Goal: Task Accomplishment & Management: Use online tool/utility

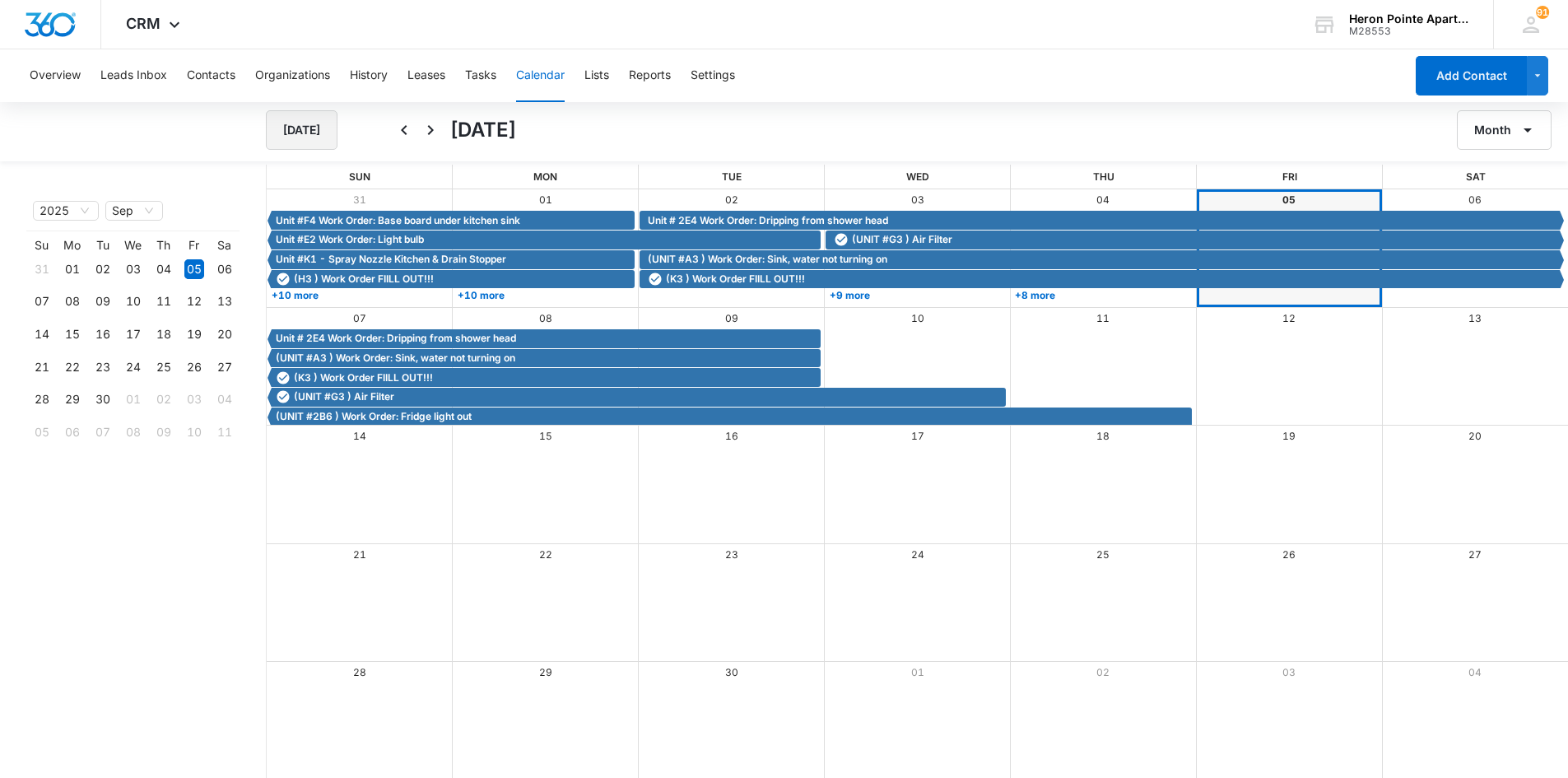
click at [294, 133] on button "[DATE]" at bounding box center [301, 130] width 71 height 40
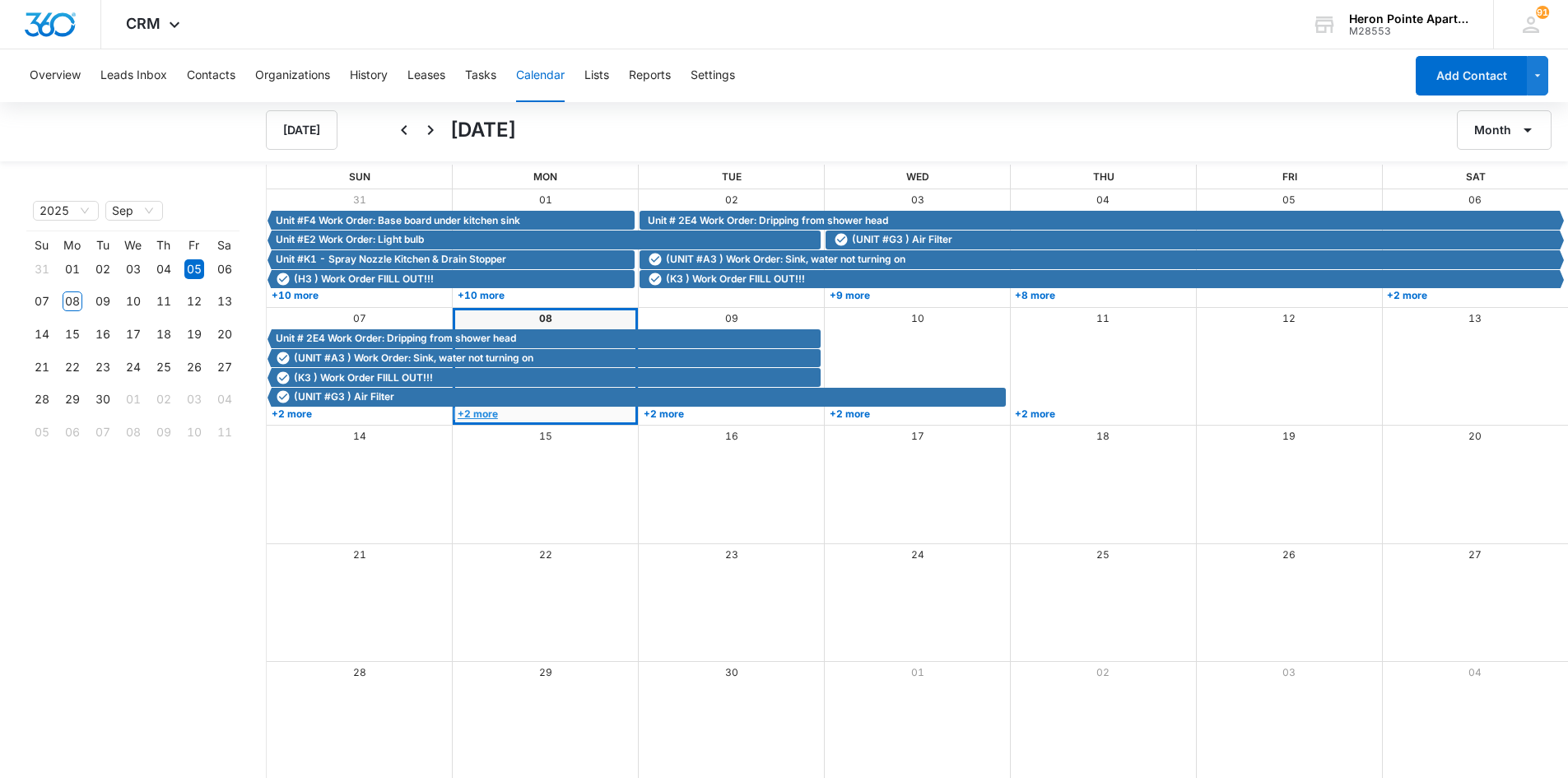
click at [486, 411] on link "+2 more" at bounding box center [544, 414] width 181 height 13
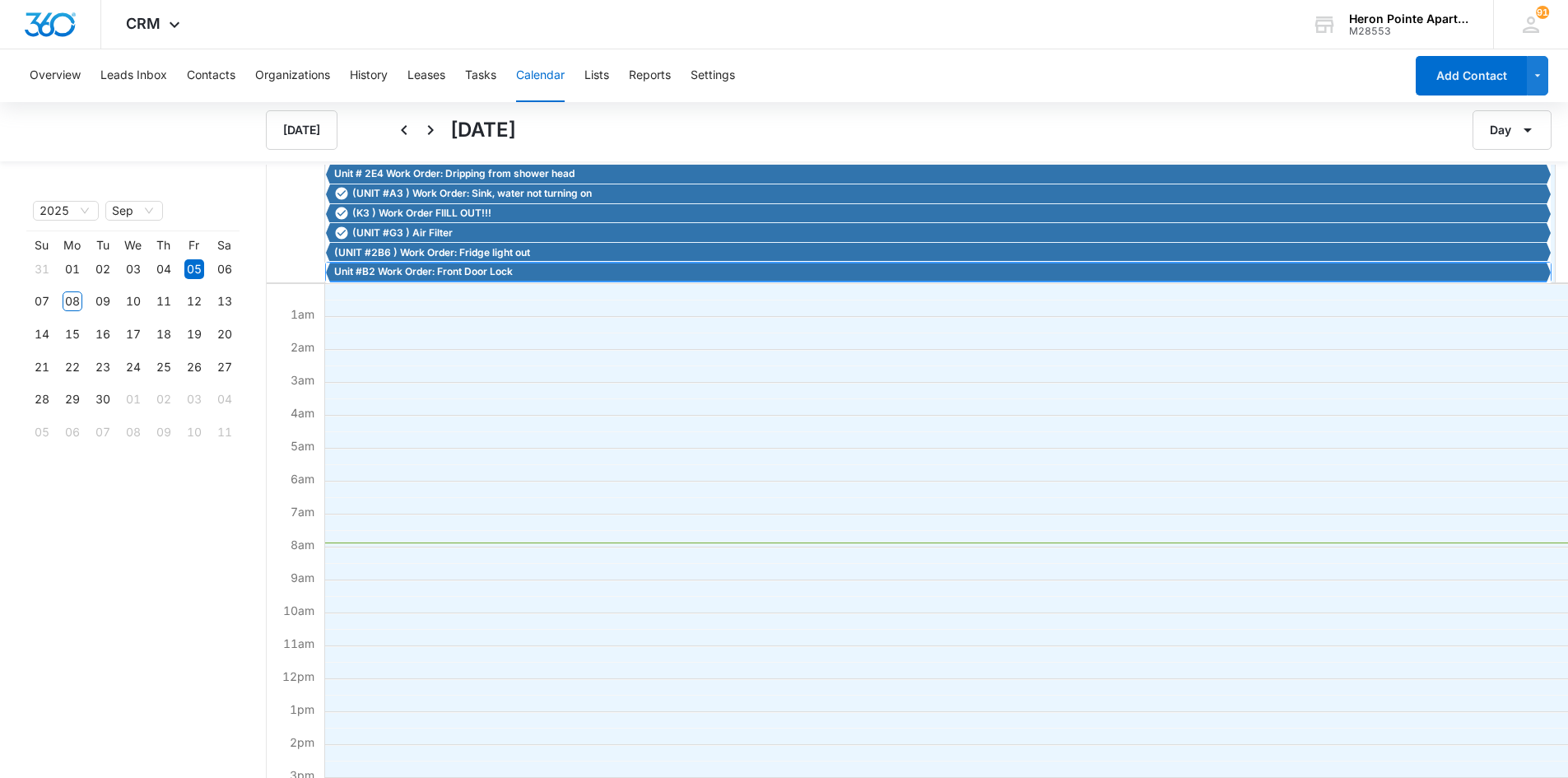
click at [433, 276] on span "Unit #B2 Work Order: Front Door Lock" at bounding box center [424, 272] width 179 height 14
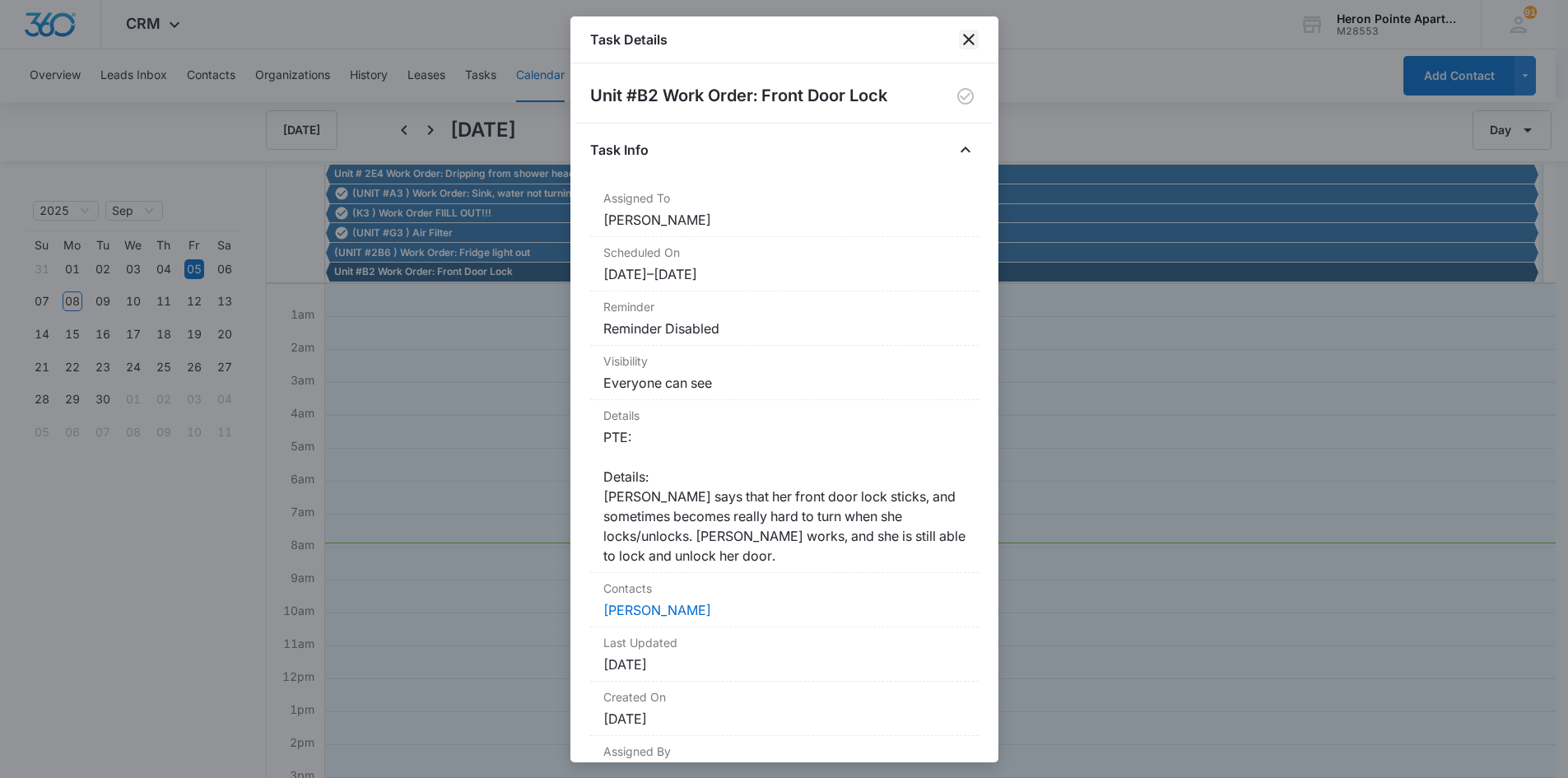
click at [964, 41] on icon "close" at bounding box center [969, 40] width 20 height 20
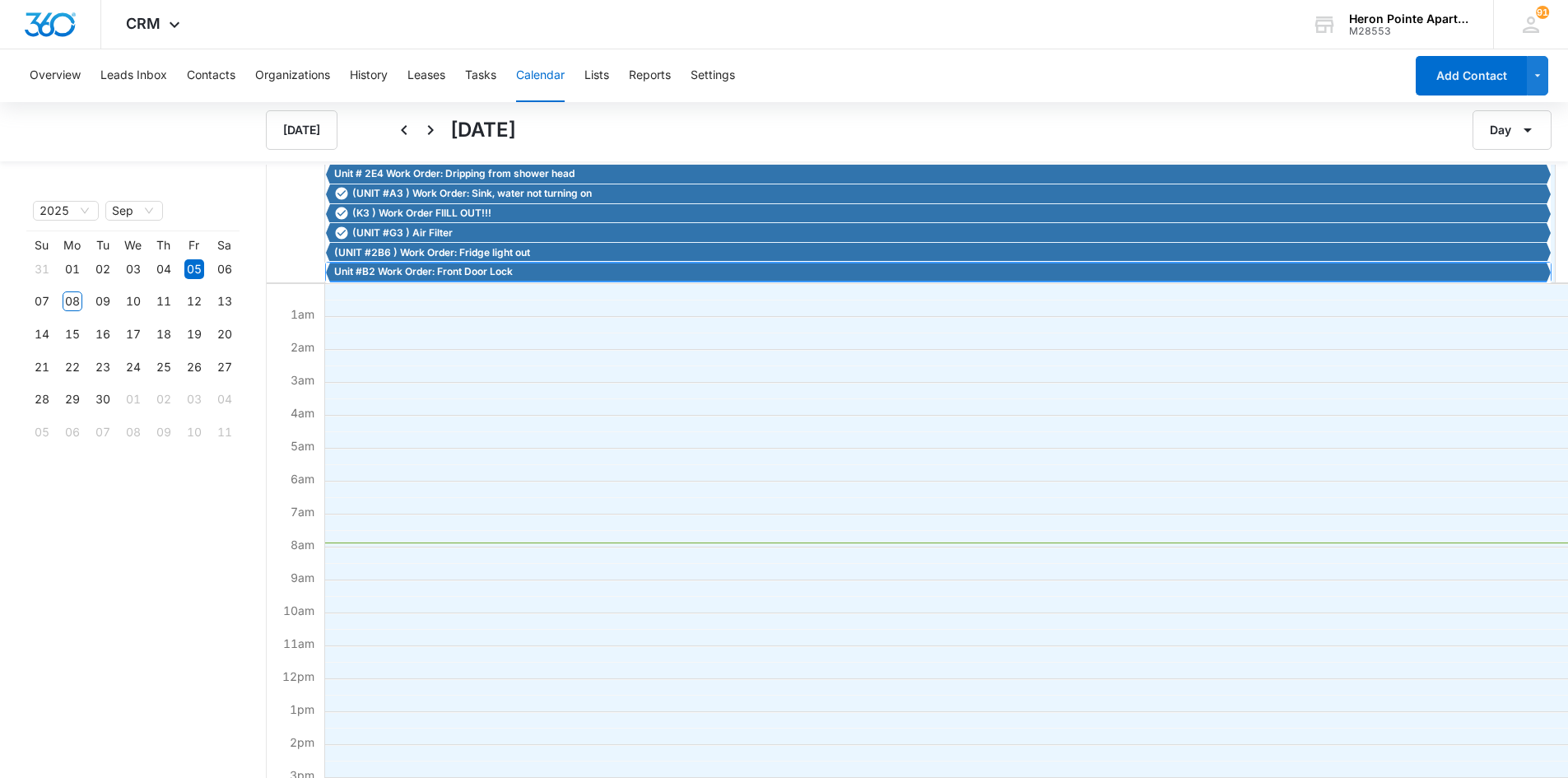
click at [440, 274] on span "Unit #B2 Work Order: Front Door Lock" at bounding box center [424, 272] width 179 height 14
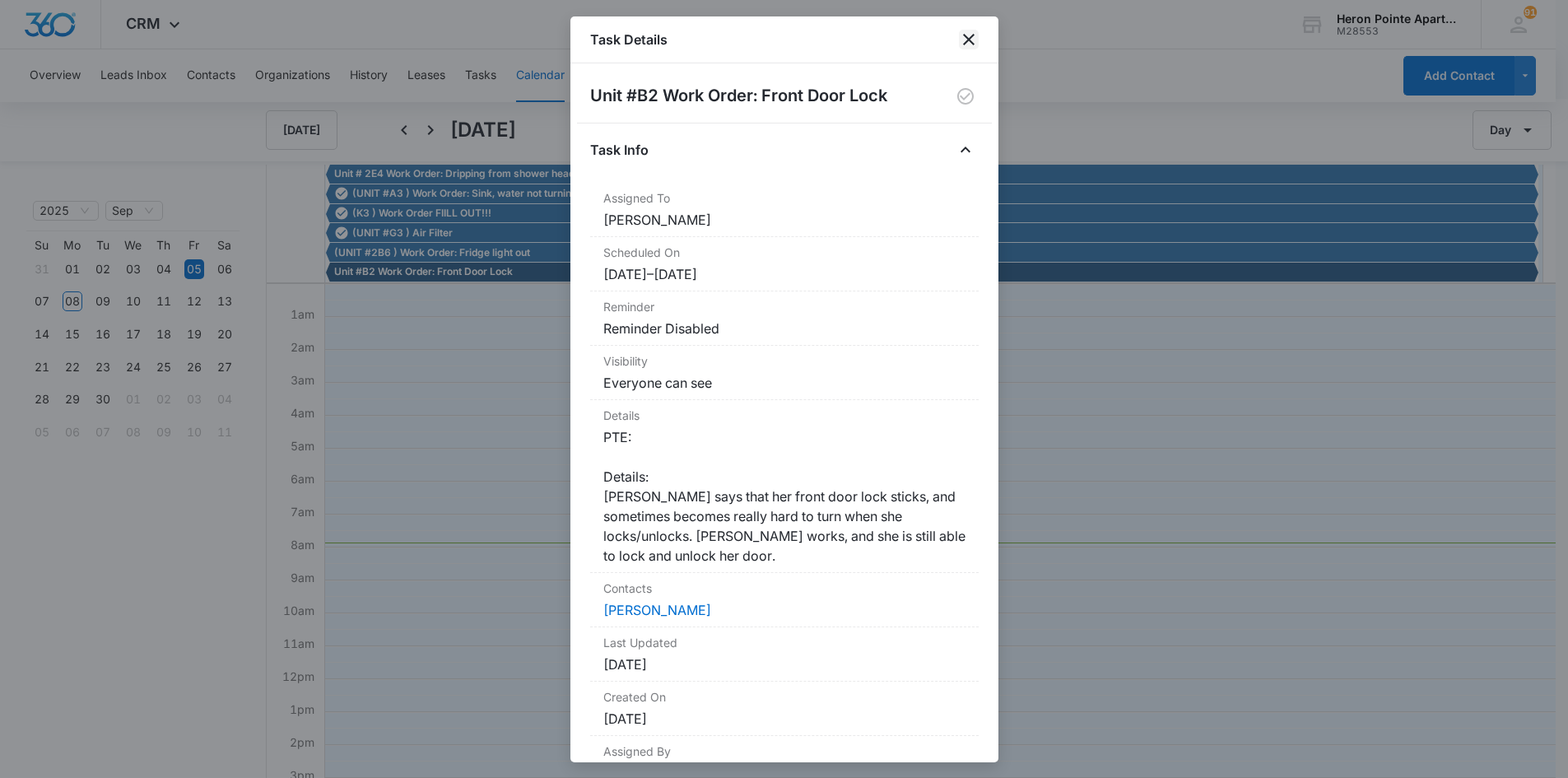
click at [975, 39] on icon "close" at bounding box center [969, 40] width 20 height 20
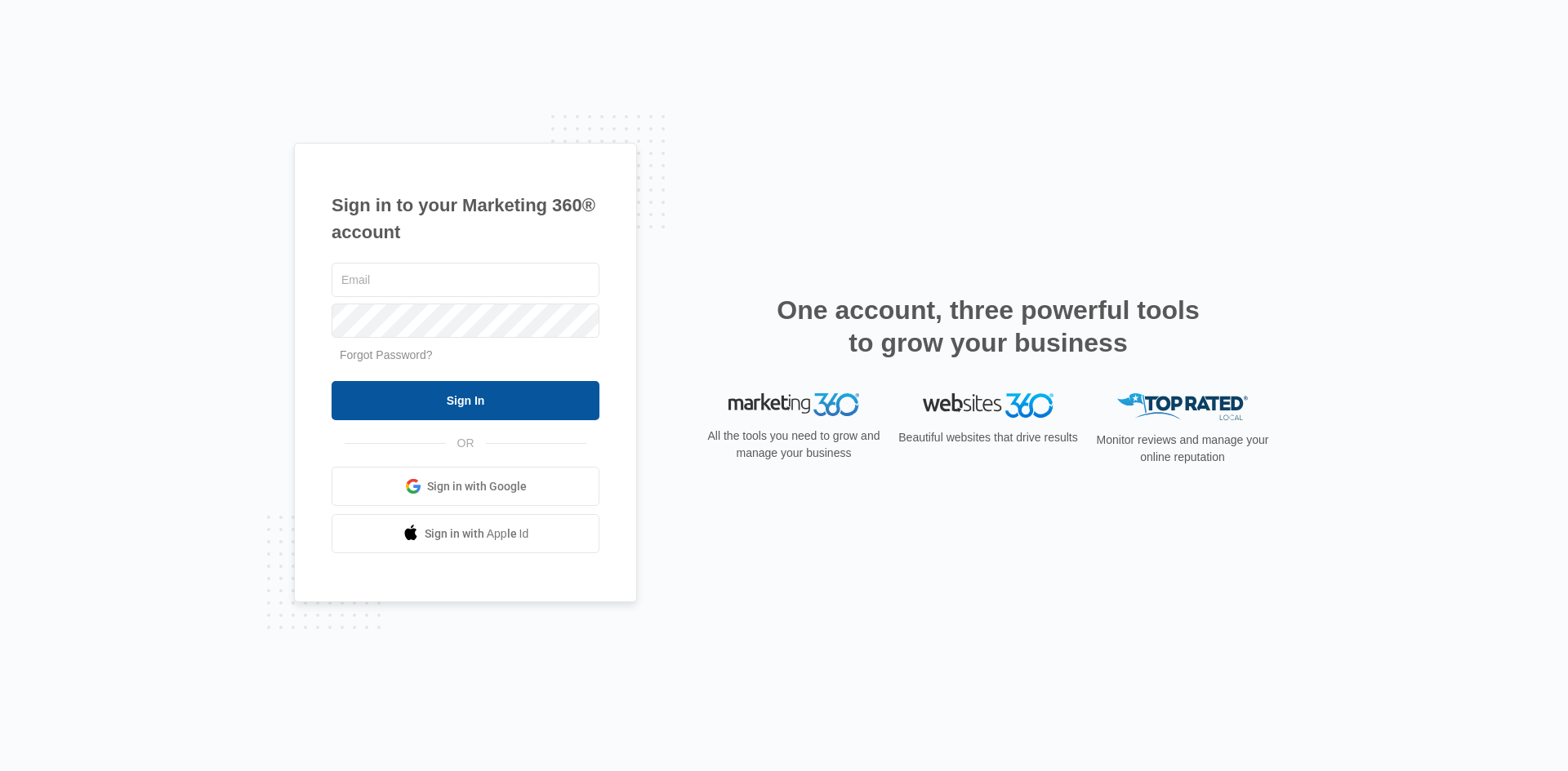
type input "[EMAIL_ADDRESS][DOMAIN_NAME]"
click at [464, 406] on input "Sign In" at bounding box center [465, 401] width 268 height 39
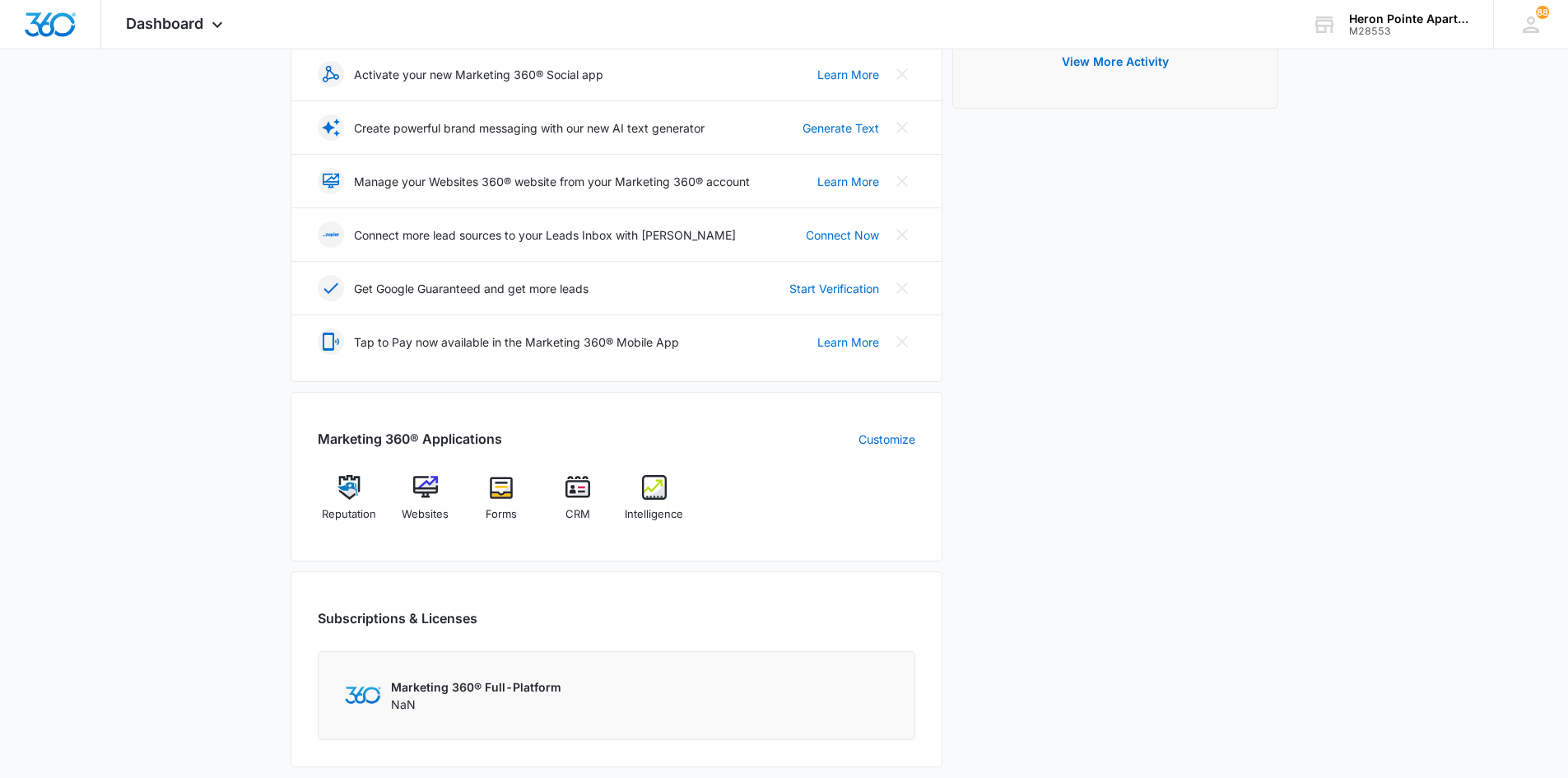
scroll to position [329, 0]
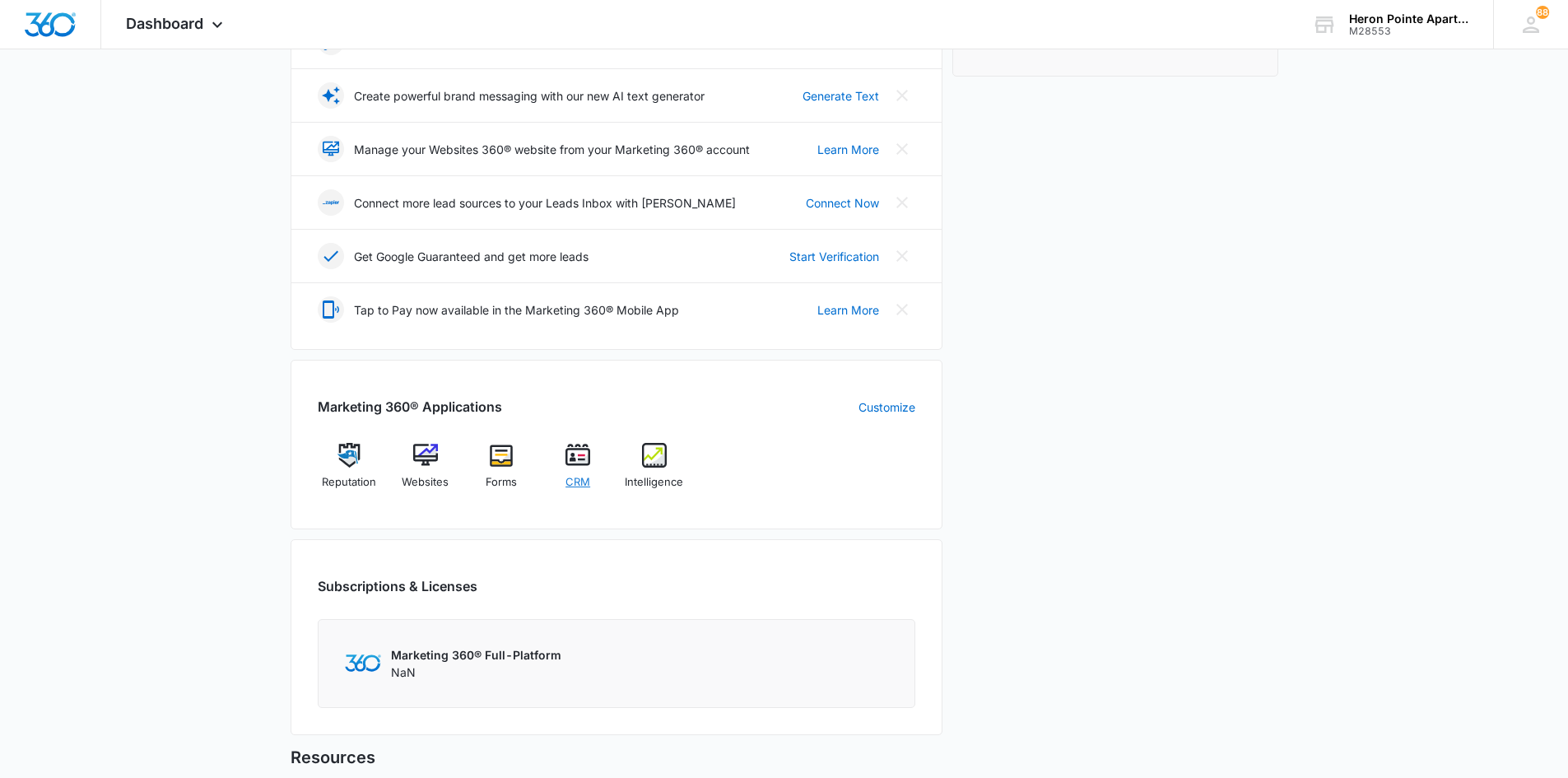
click at [585, 457] on img at bounding box center [577, 455] width 24 height 24
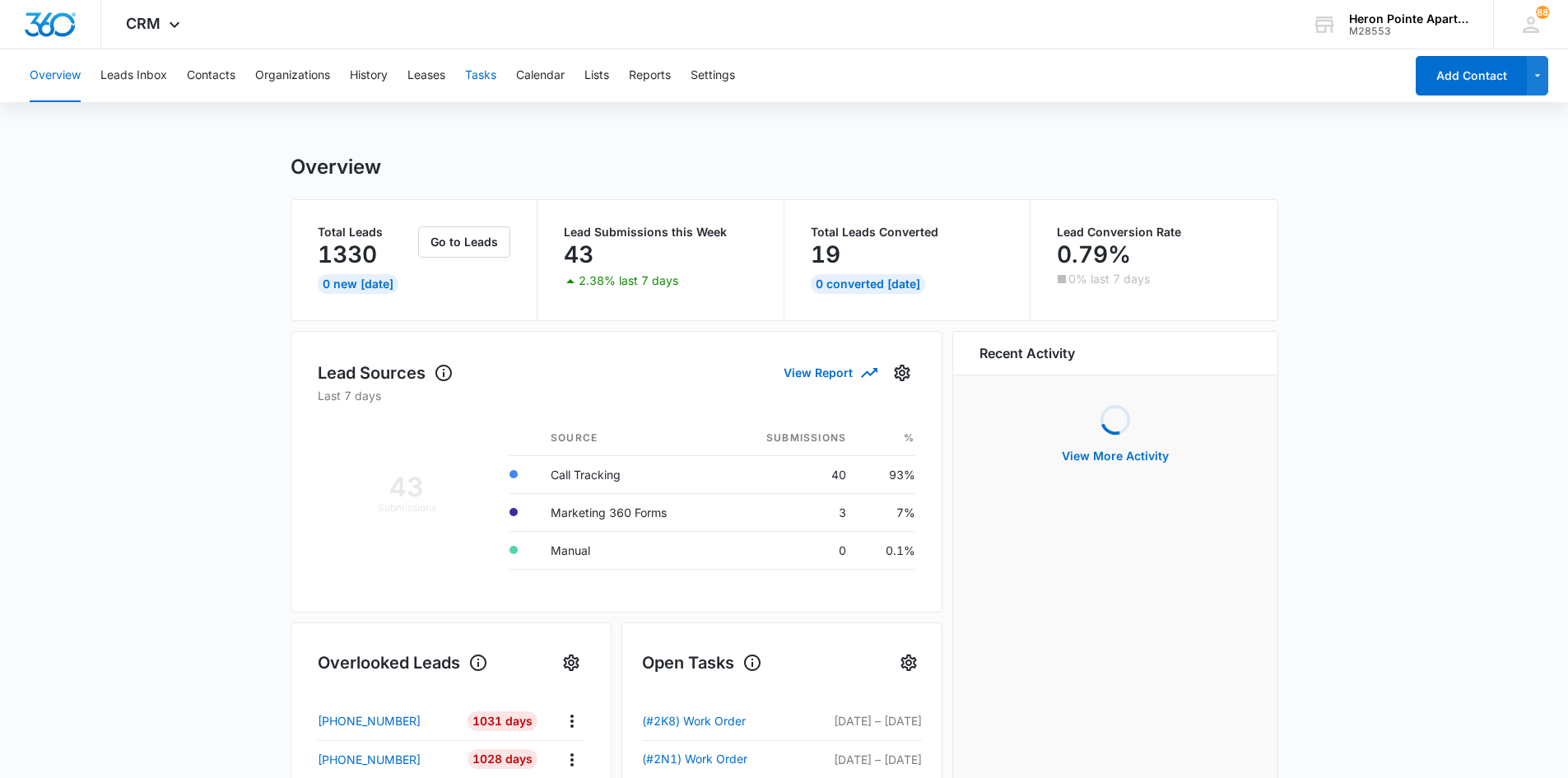
click at [484, 75] on button "Tasks" at bounding box center [481, 76] width 32 height 52
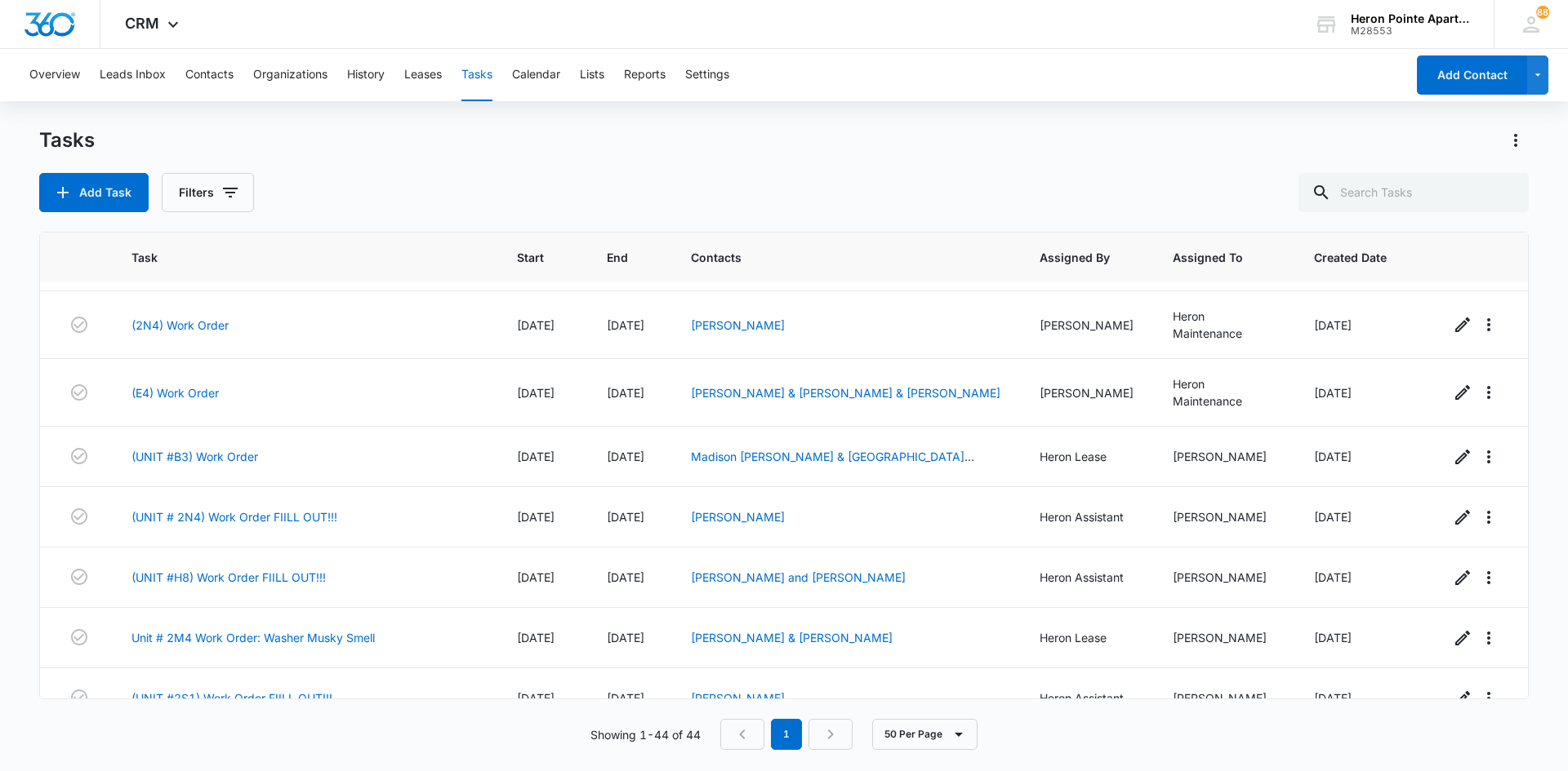
scroll to position [734, 0]
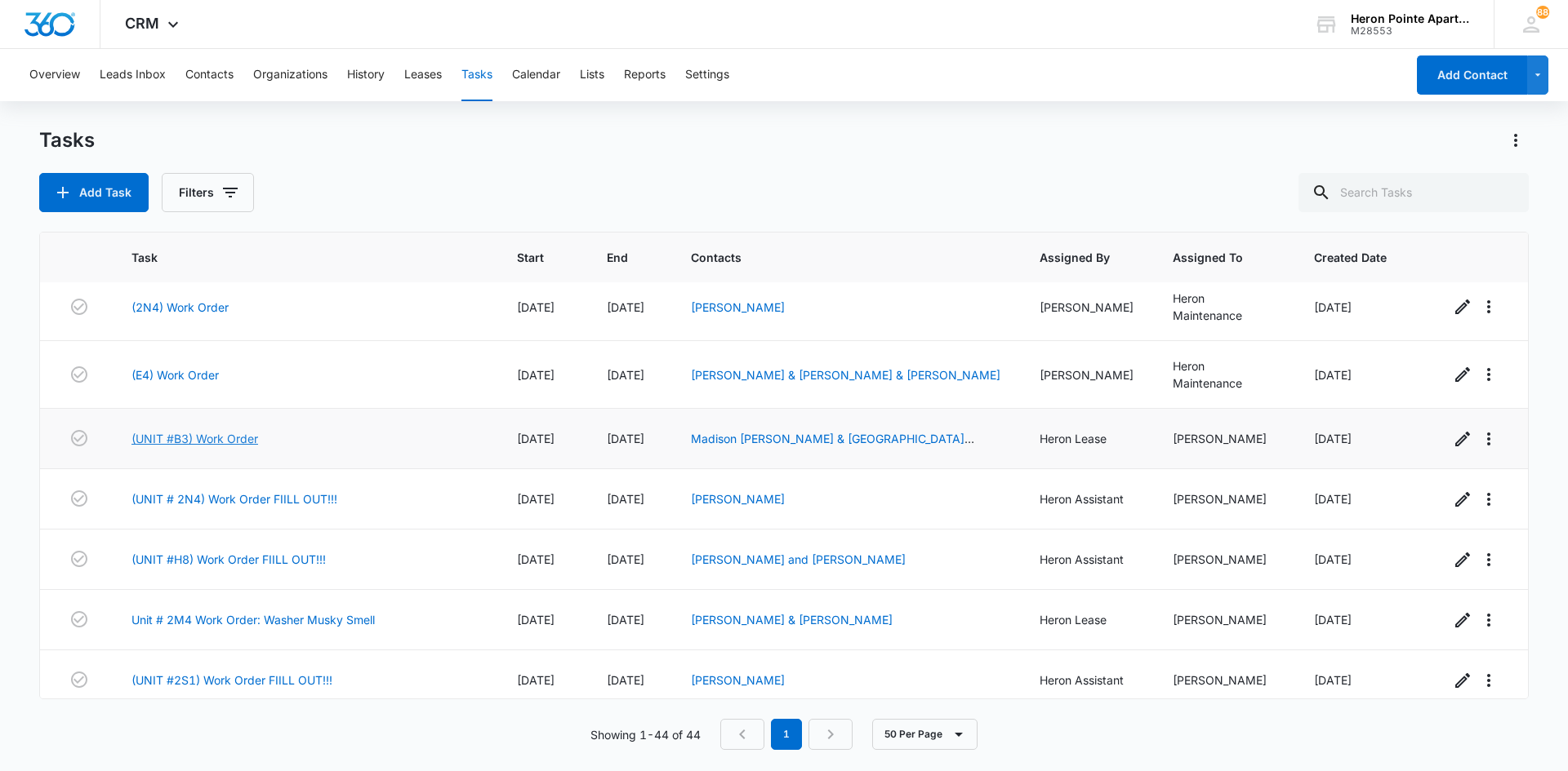
click at [229, 430] on link "(UNIT #B3) Work Order" at bounding box center [194, 438] width 126 height 17
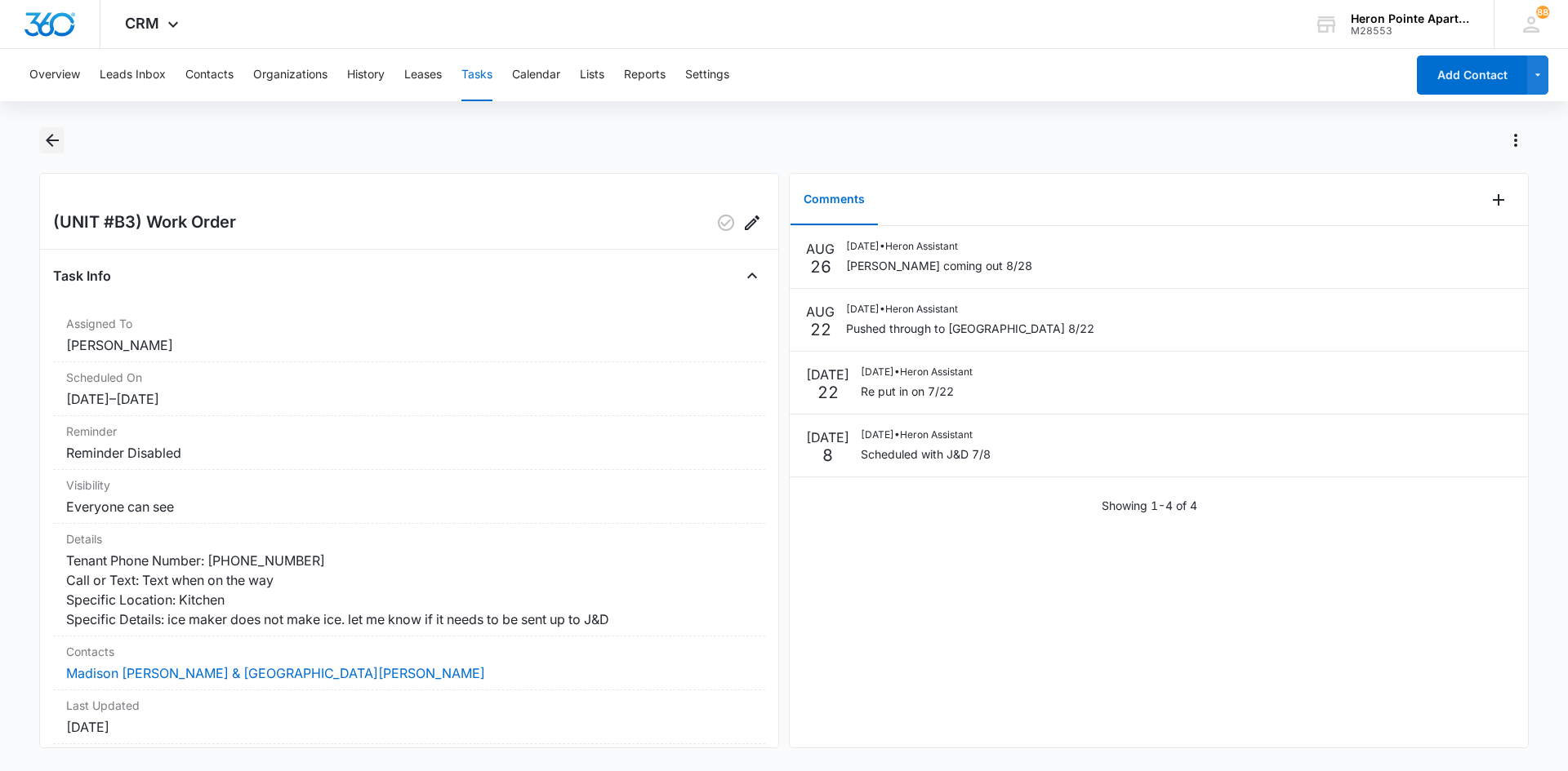
click at [51, 140] on icon "Back" at bounding box center [52, 140] width 13 height 13
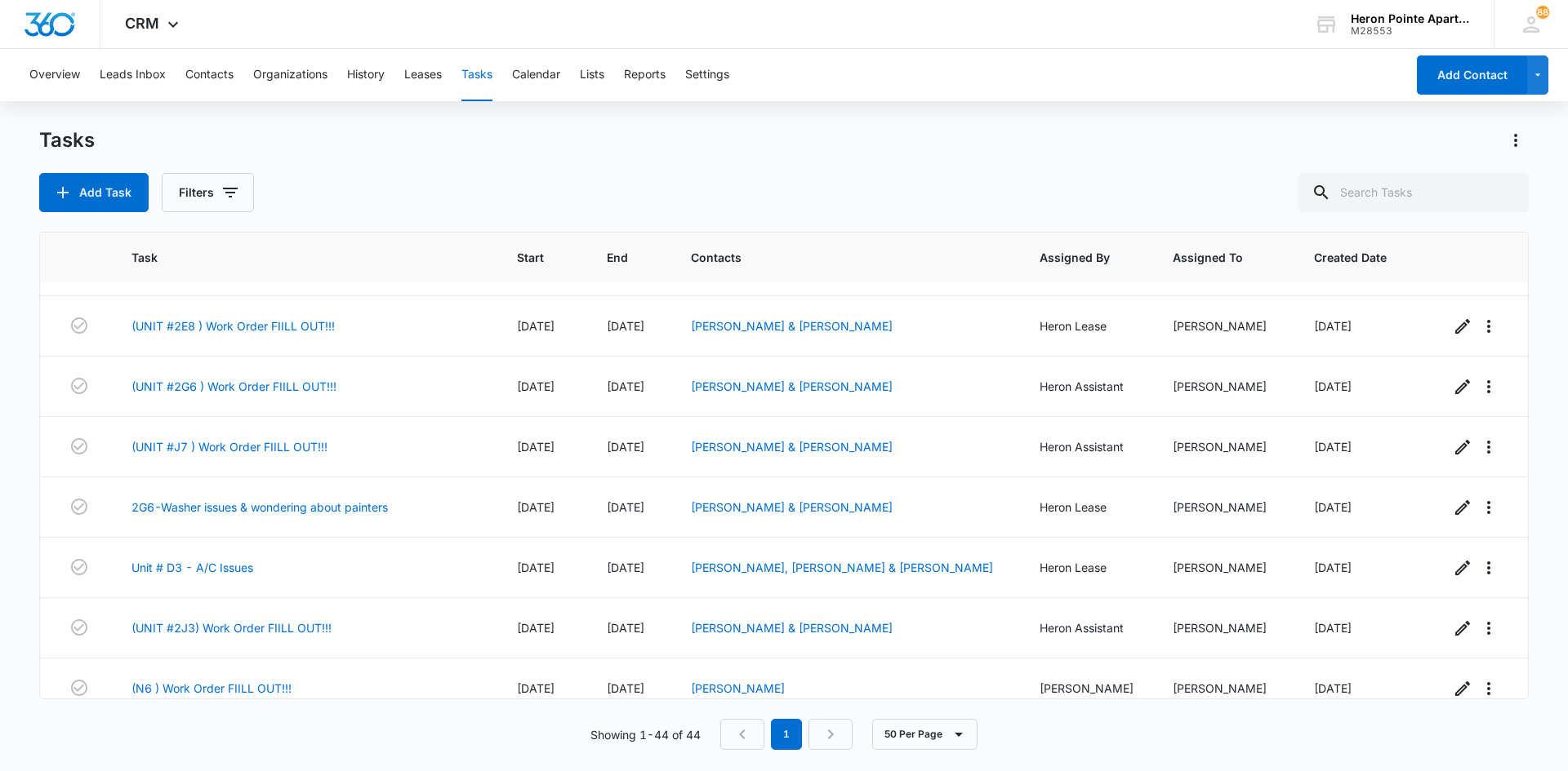
scroll to position [1306, 0]
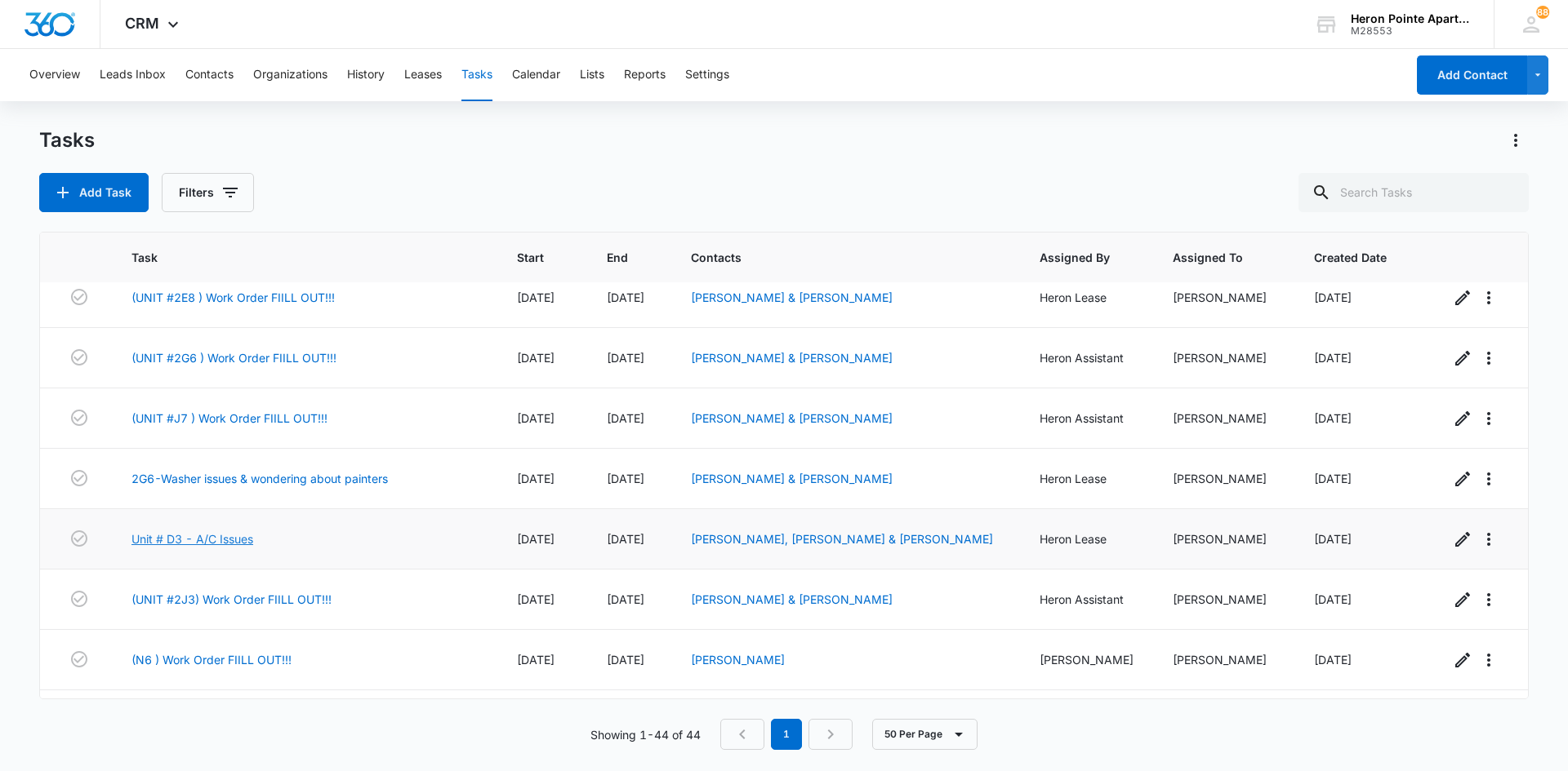
click at [222, 530] on link "Unit # D3 - A/C Issues" at bounding box center [192, 538] width 122 height 17
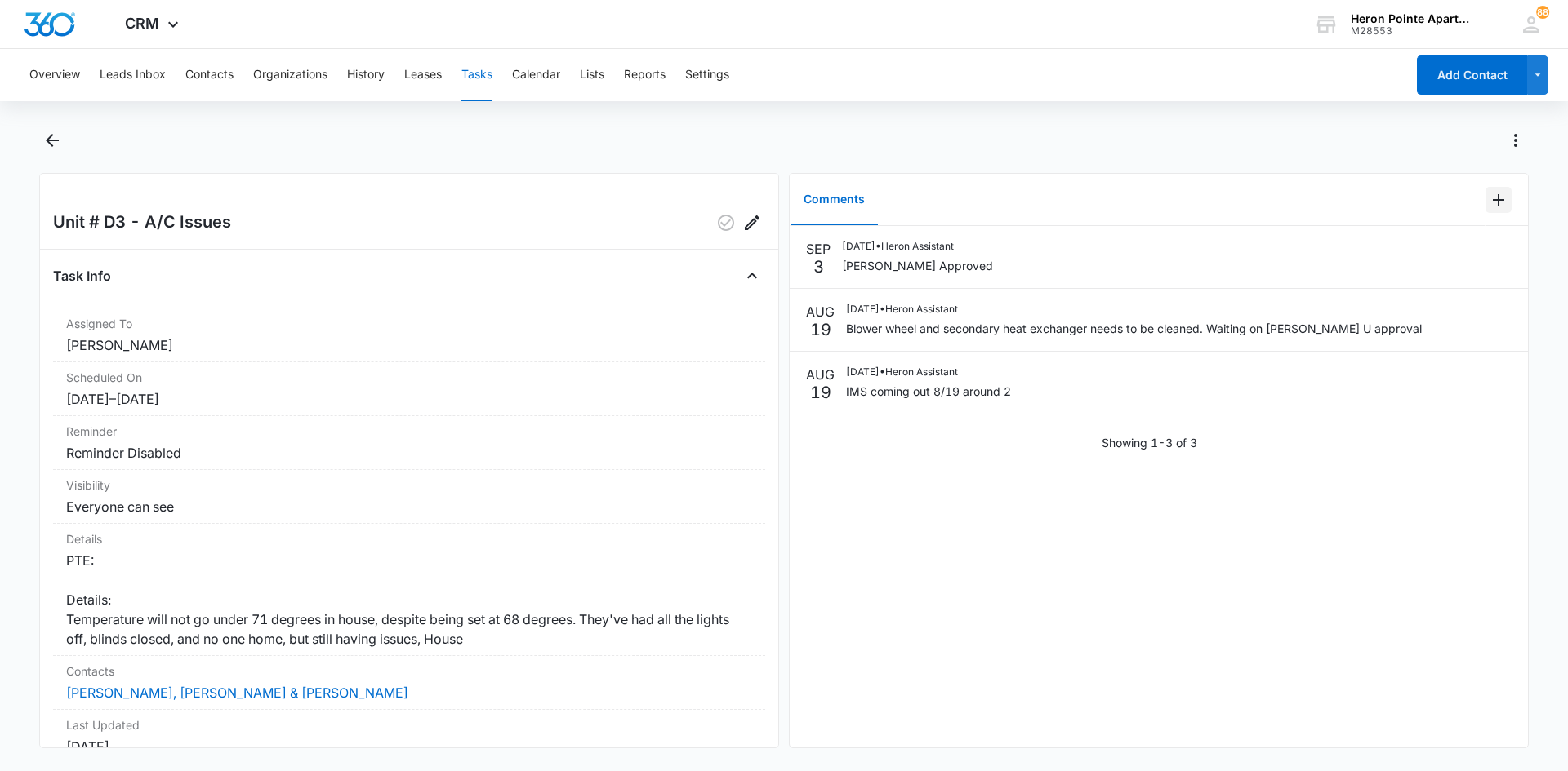
click at [1489, 201] on icon "Add Comment" at bounding box center [1499, 200] width 20 height 20
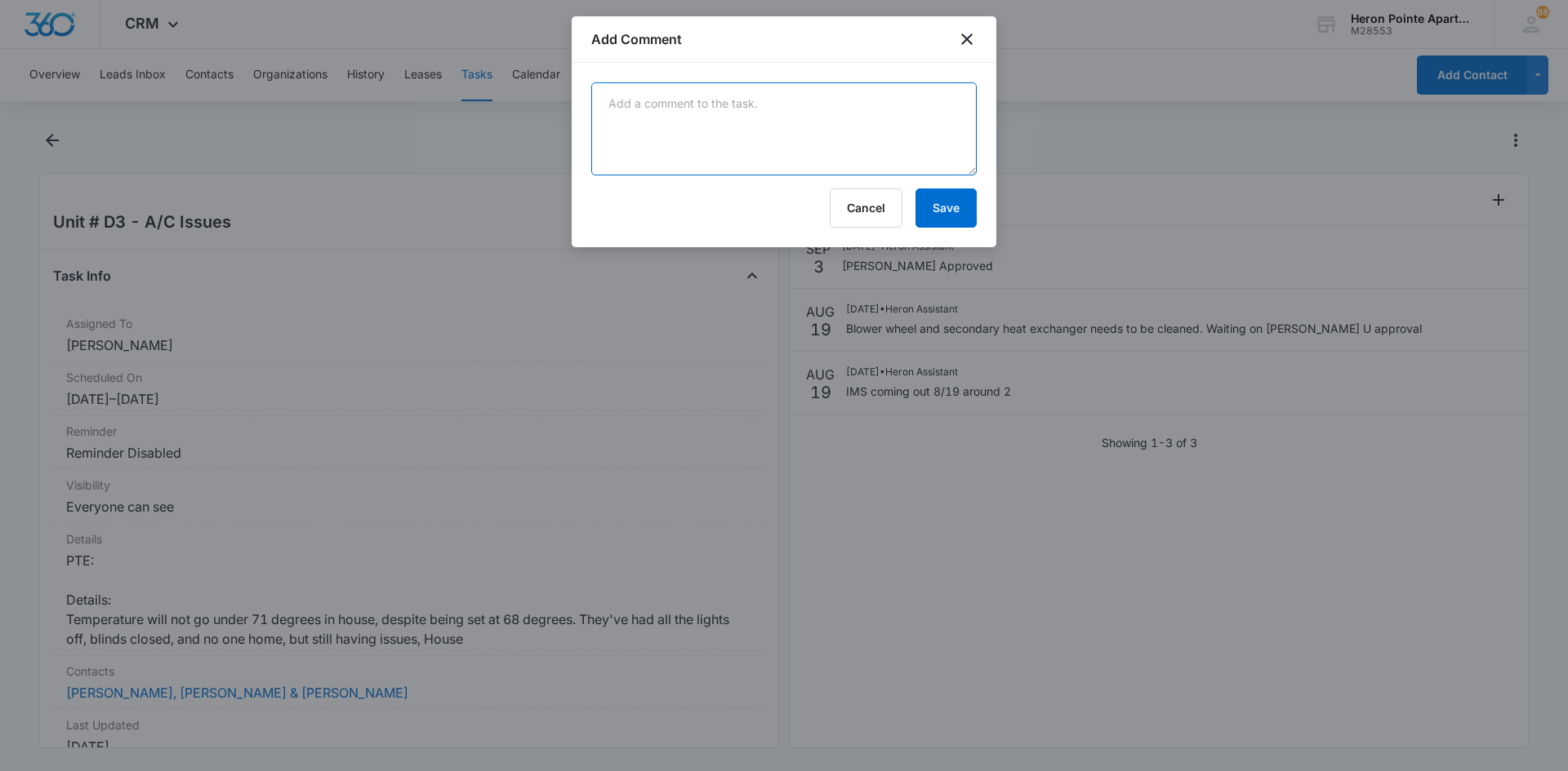
click at [703, 117] on textarea at bounding box center [784, 129] width 386 height 93
type textarea "IMS completed repairs, tenant confirmed"
click at [965, 208] on button "Save" at bounding box center [946, 208] width 61 height 39
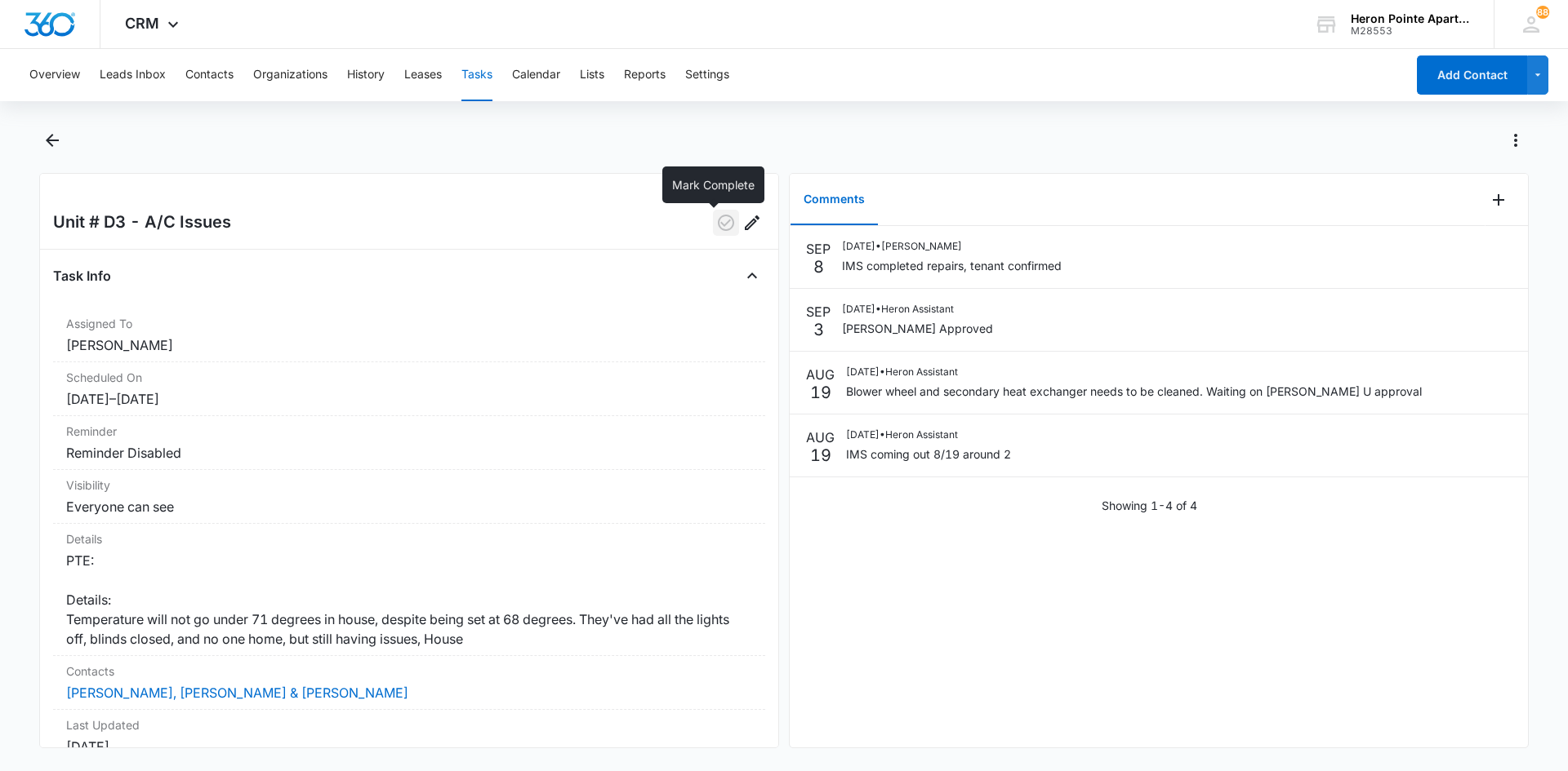
click at [716, 221] on icon "button" at bounding box center [726, 223] width 20 height 20
click at [482, 74] on button "Tasks" at bounding box center [477, 75] width 31 height 52
